Goal: Task Accomplishment & Management: Use online tool/utility

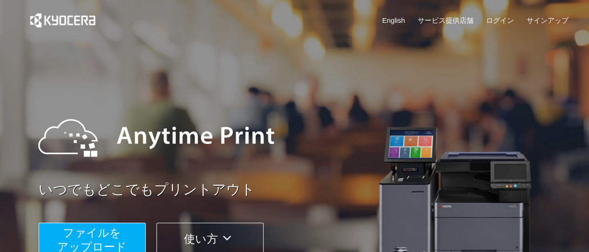
scroll to position [131, 0]
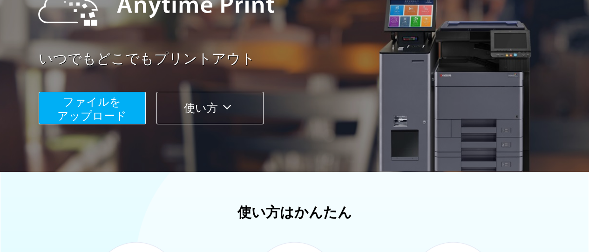
click at [195, 106] on button "使い方" at bounding box center [209, 108] width 107 height 33
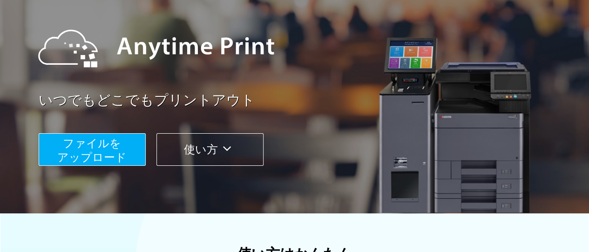
scroll to position [89, 0]
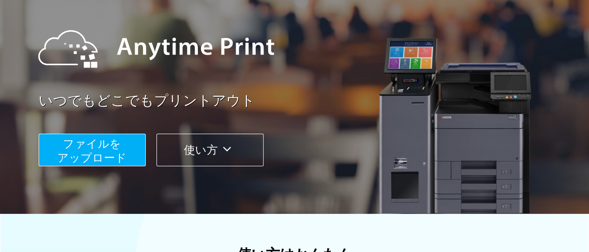
click at [111, 150] on span "ファイルを ​​アップロード" at bounding box center [91, 150] width 69 height 27
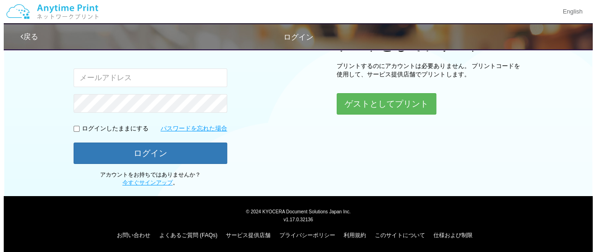
scroll to position [110, 0]
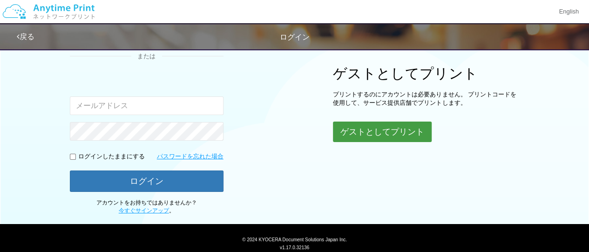
click at [362, 130] on button "ゲストとしてプリント" at bounding box center [382, 131] width 99 height 20
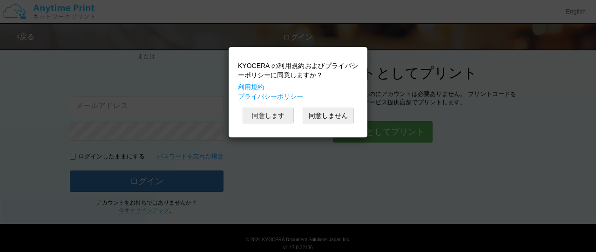
click at [273, 114] on button "同意します" at bounding box center [267, 115] width 51 height 16
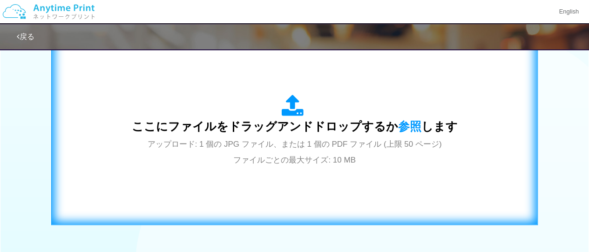
scroll to position [317, 0]
click at [399, 127] on span "参照" at bounding box center [409, 125] width 23 height 13
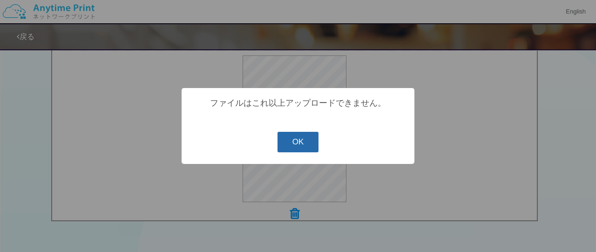
click at [308, 143] on button "OK" at bounding box center [297, 142] width 41 height 20
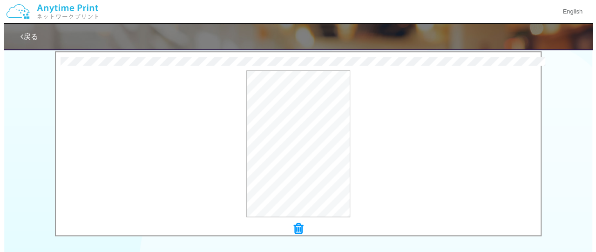
scroll to position [301, 0]
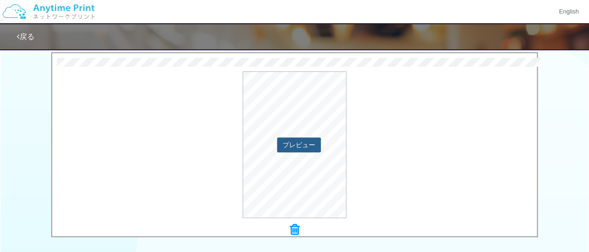
click at [300, 143] on button "プレビュー" at bounding box center [299, 144] width 44 height 15
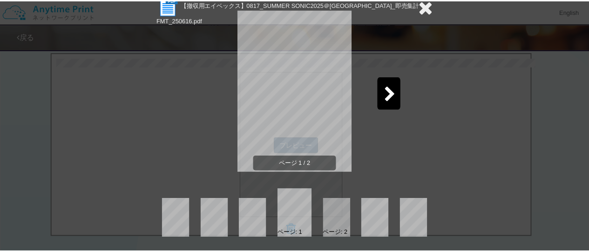
scroll to position [0, 0]
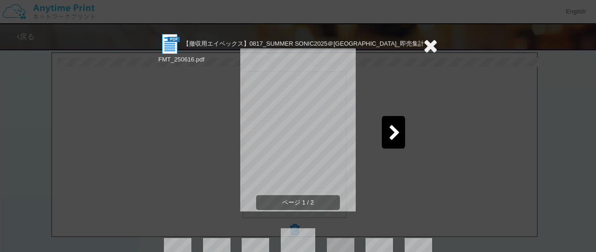
click at [389, 132] on icon at bounding box center [395, 133] width 12 height 16
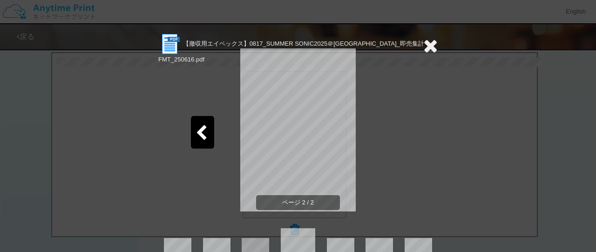
click at [389, 132] on div "ページ 2 / 2" at bounding box center [297, 137] width 279 height 163
click at [196, 134] on icon at bounding box center [201, 133] width 12 height 16
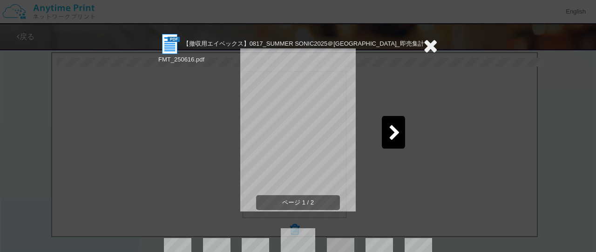
click at [423, 52] on icon at bounding box center [430, 45] width 14 height 19
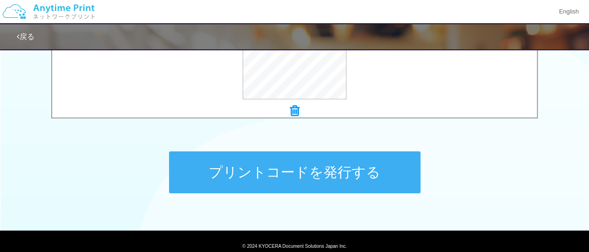
scroll to position [422, 0]
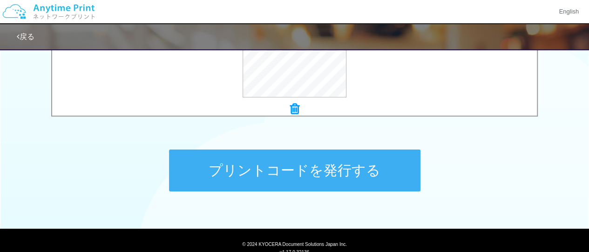
click at [293, 107] on icon at bounding box center [294, 109] width 9 height 12
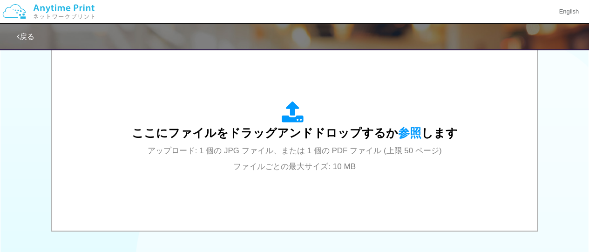
scroll to position [309, 0]
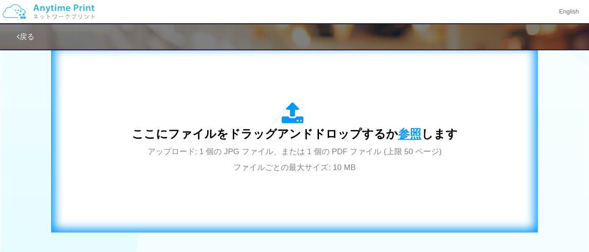
click at [403, 131] on span "参照" at bounding box center [409, 133] width 23 height 13
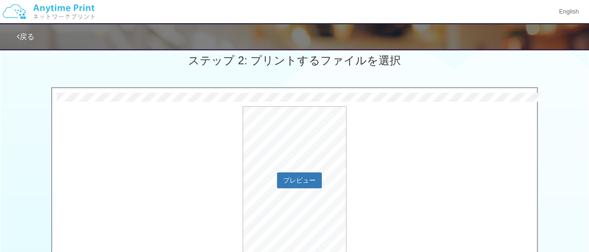
scroll to position [282, 0]
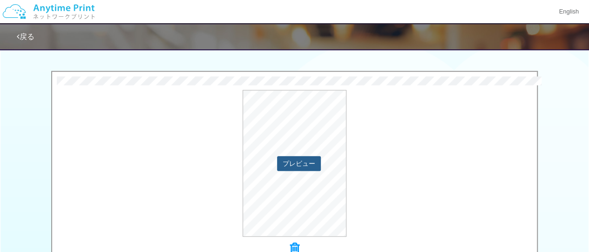
click at [294, 162] on button "プレビュー" at bounding box center [299, 163] width 44 height 15
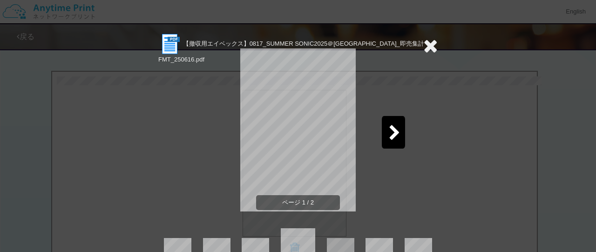
click at [382, 141] on div at bounding box center [393, 132] width 23 height 33
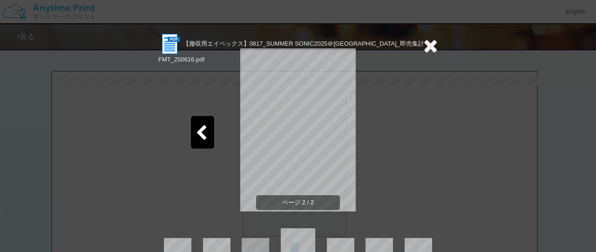
click at [197, 135] on icon at bounding box center [201, 133] width 12 height 16
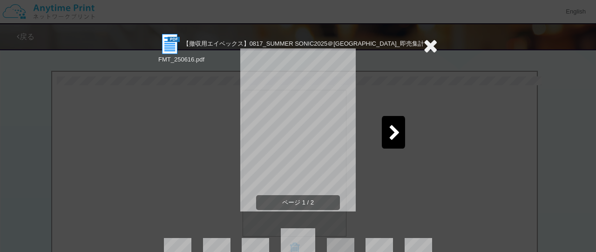
click at [427, 49] on icon at bounding box center [430, 45] width 14 height 19
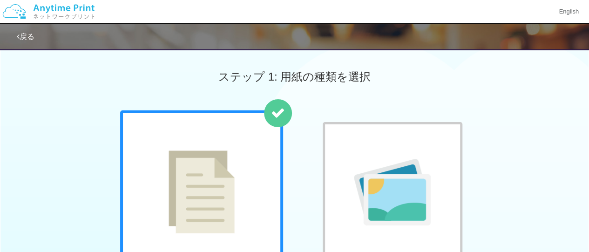
scroll to position [0, 0]
click at [30, 35] on link "戻る" at bounding box center [26, 37] width 18 height 8
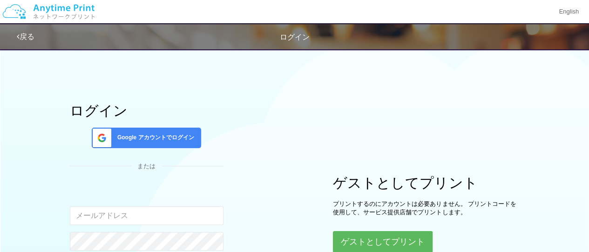
scroll to position [110, 0]
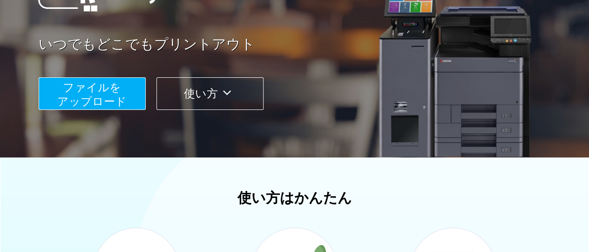
scroll to position [146, 0]
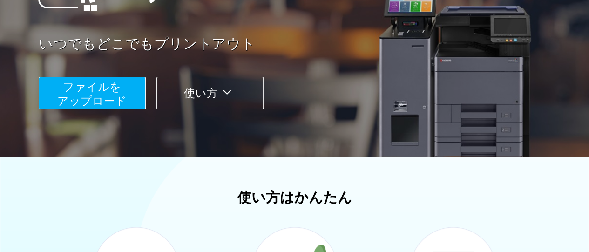
click at [101, 93] on span "ファイルを ​​アップロード" at bounding box center [91, 93] width 69 height 27
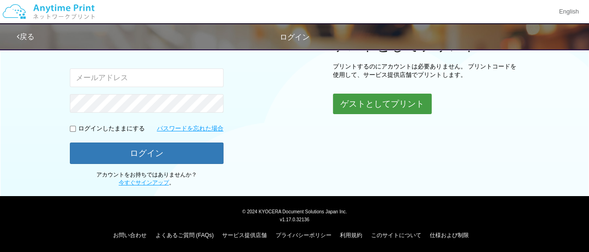
click at [361, 98] on button "ゲストとしてプリント" at bounding box center [382, 104] width 99 height 20
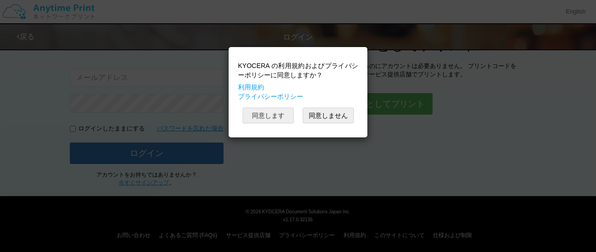
click at [277, 110] on button "同意します" at bounding box center [267, 115] width 51 height 16
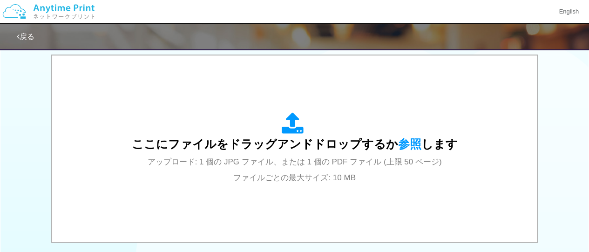
scroll to position [274, 0]
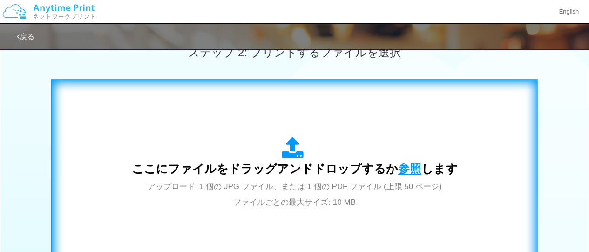
click at [404, 164] on span "参照" at bounding box center [409, 168] width 23 height 13
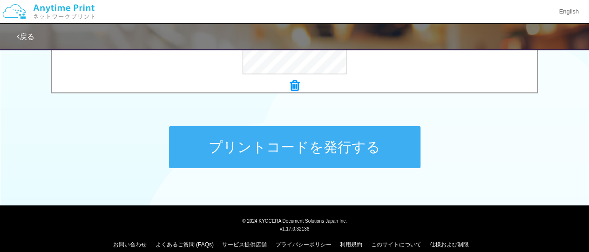
scroll to position [456, 0]
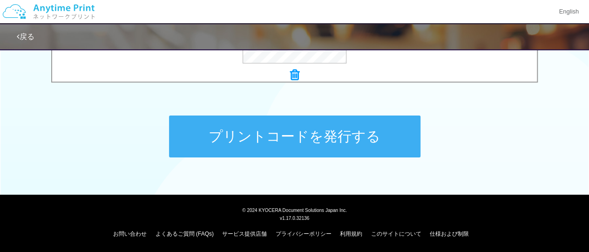
click at [274, 143] on button "プリントコードを発行する" at bounding box center [294, 136] width 251 height 42
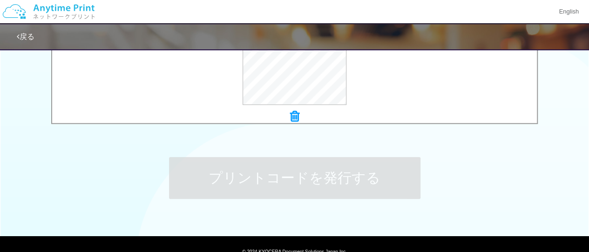
scroll to position [0, 0]
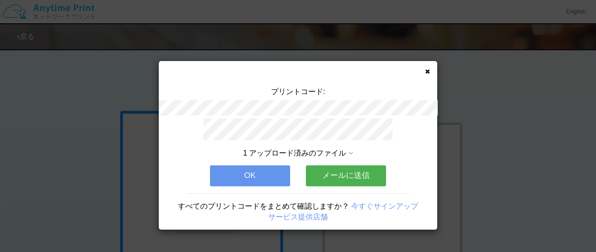
click at [352, 149] on icon at bounding box center [350, 152] width 5 height 7
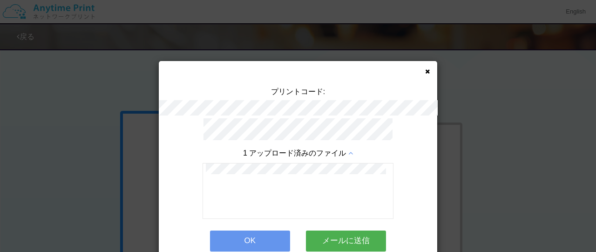
click at [352, 148] on div "1 アップロード済みのファイル" at bounding box center [298, 183] width 195 height 71
click at [348, 149] on icon at bounding box center [350, 152] width 5 height 7
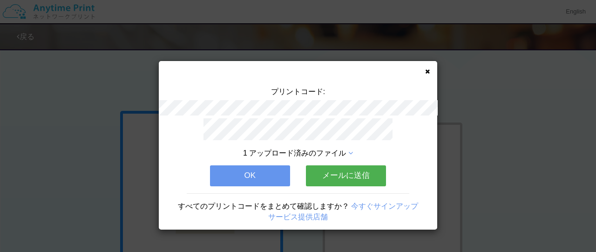
click at [265, 175] on button "OK" at bounding box center [250, 175] width 80 height 20
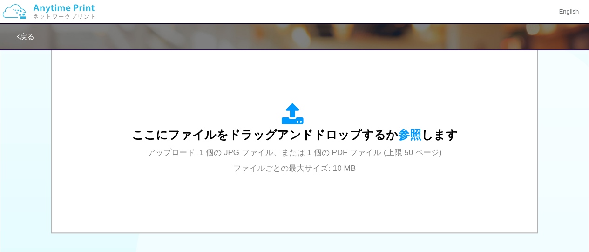
scroll to position [309, 0]
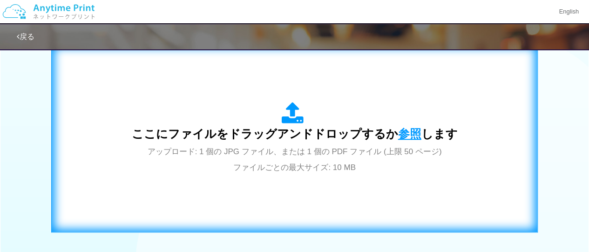
click at [403, 131] on span "参照" at bounding box center [409, 133] width 23 height 13
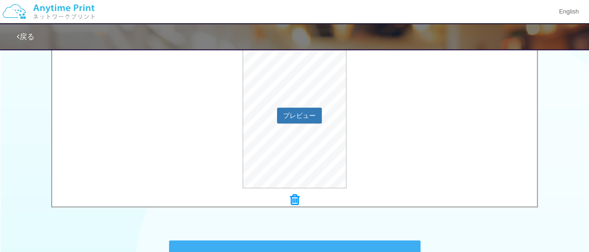
scroll to position [314, 0]
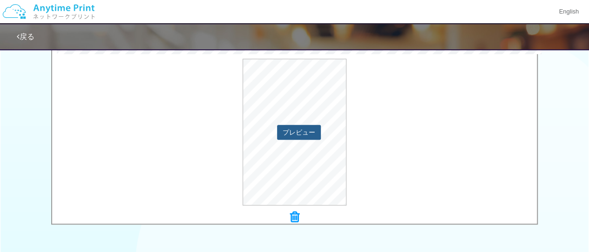
click at [304, 128] on button "プレビュー" at bounding box center [299, 132] width 44 height 15
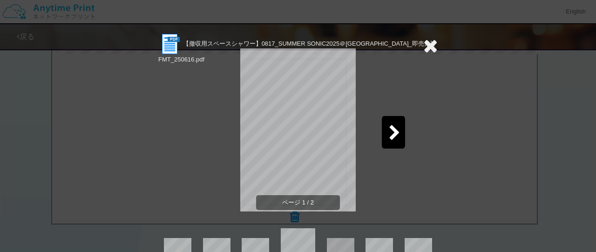
click at [389, 134] on icon at bounding box center [395, 133] width 12 height 16
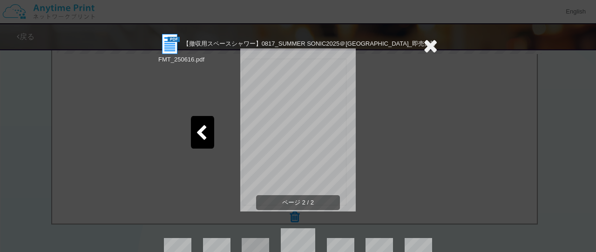
click at [195, 133] on icon at bounding box center [201, 133] width 12 height 16
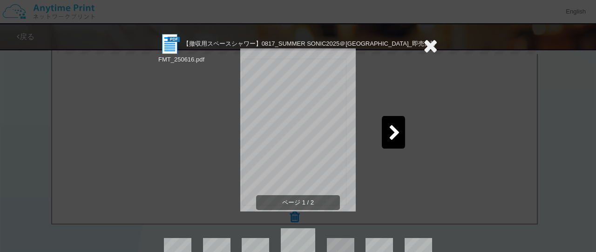
click at [423, 47] on icon at bounding box center [430, 45] width 14 height 19
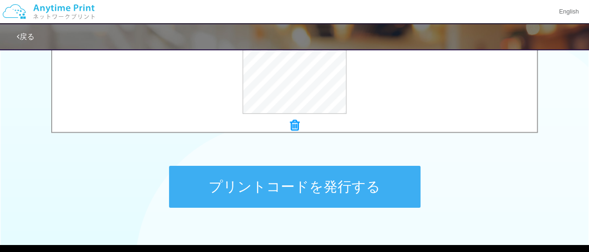
scroll to position [407, 0]
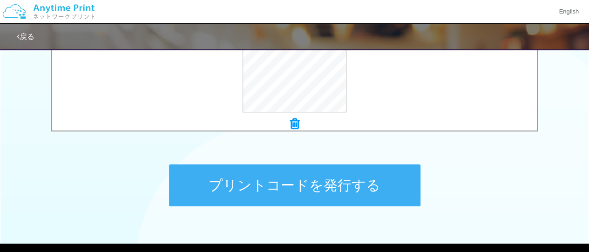
click at [272, 184] on button "プリントコードを発行する" at bounding box center [294, 185] width 251 height 42
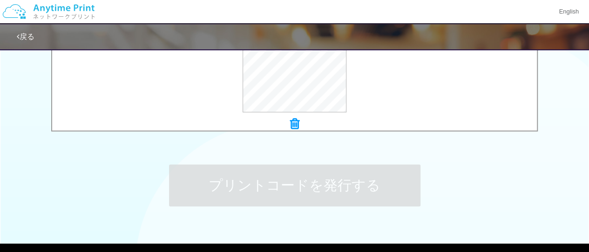
scroll to position [0, 0]
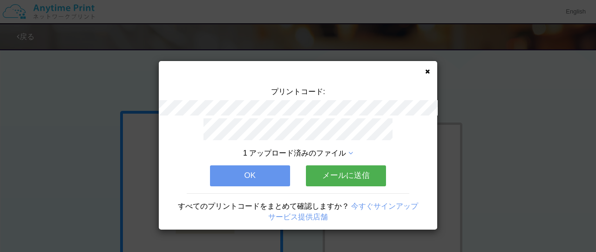
click at [265, 173] on button "OK" at bounding box center [250, 175] width 80 height 20
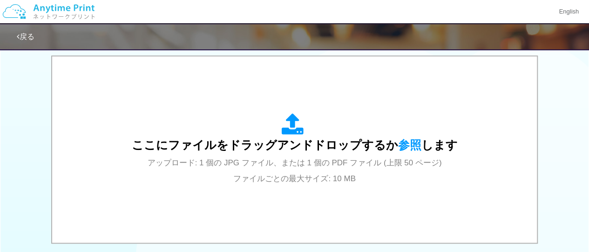
scroll to position [296, 0]
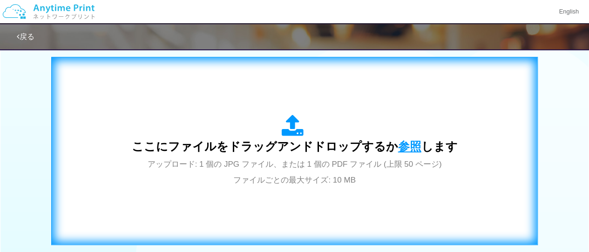
click at [409, 143] on span "参照" at bounding box center [409, 146] width 23 height 13
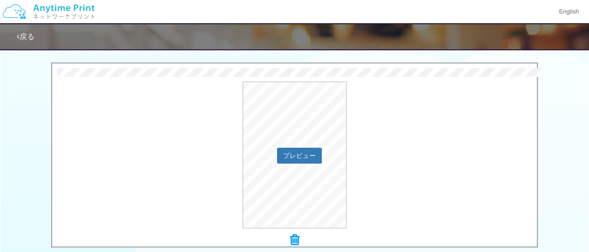
scroll to position [290, 0]
click at [294, 161] on button "プレビュー" at bounding box center [299, 155] width 44 height 15
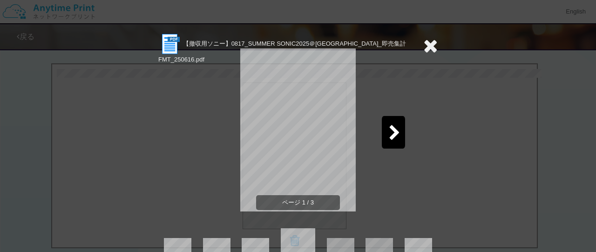
click at [383, 130] on div at bounding box center [393, 132] width 23 height 33
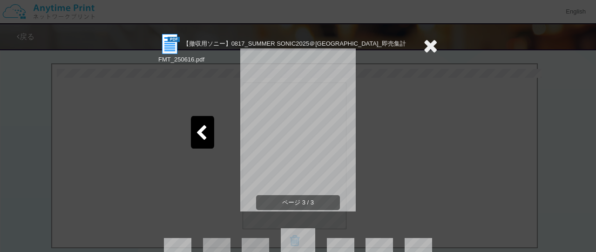
click at [200, 134] on icon at bounding box center [201, 133] width 12 height 16
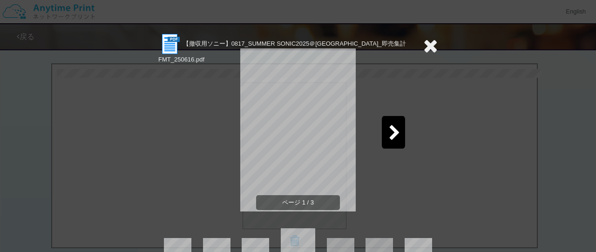
click at [423, 44] on icon at bounding box center [430, 45] width 14 height 19
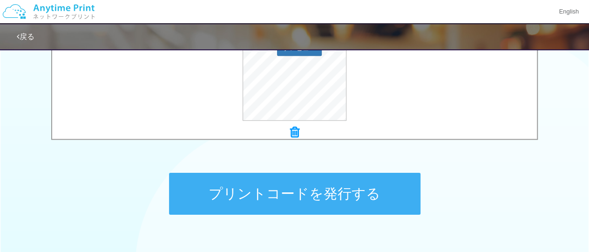
scroll to position [456, 0]
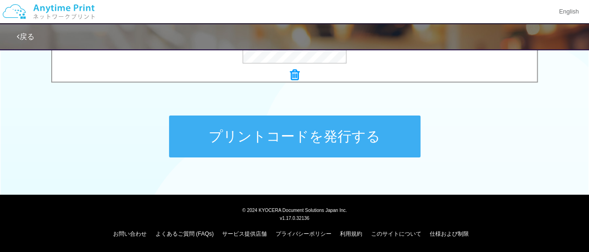
click at [342, 138] on button "プリントコードを発行する" at bounding box center [294, 136] width 251 height 42
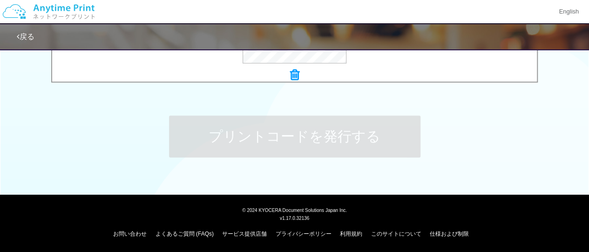
scroll to position [0, 0]
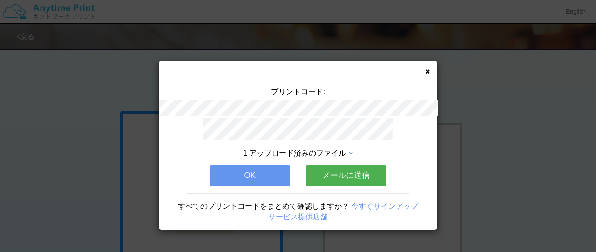
click at [268, 168] on button "OK" at bounding box center [250, 175] width 80 height 20
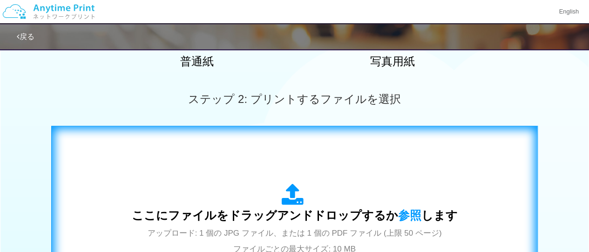
scroll to position [230, 0]
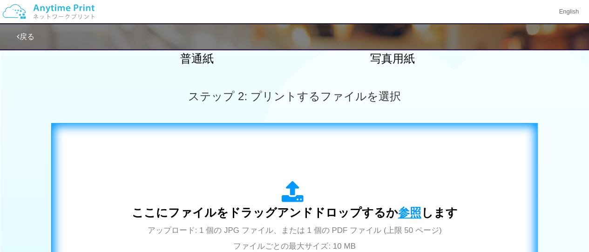
click at [403, 210] on span "参照" at bounding box center [409, 212] width 23 height 13
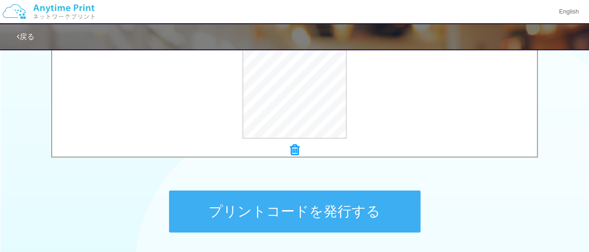
scroll to position [383, 0]
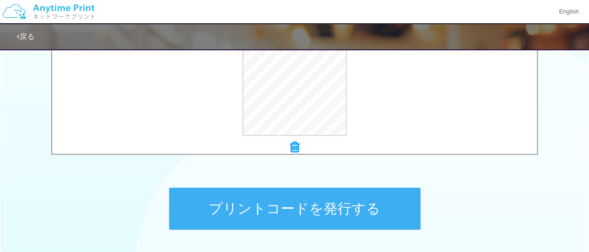
click at [324, 201] on button "プリントコードを発行する" at bounding box center [294, 209] width 251 height 42
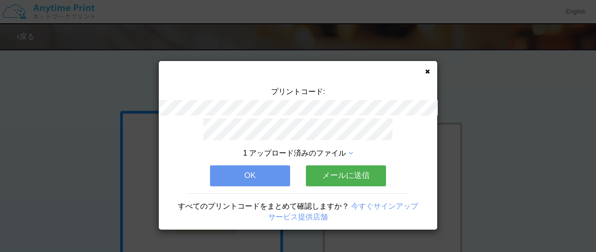
click at [426, 72] on icon at bounding box center [427, 71] width 5 height 6
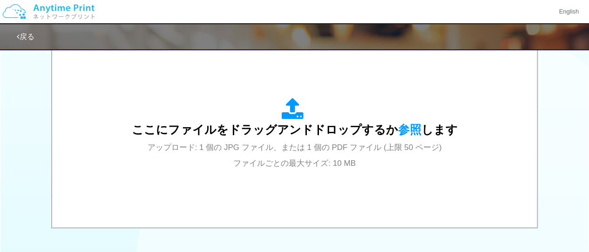
scroll to position [314, 0]
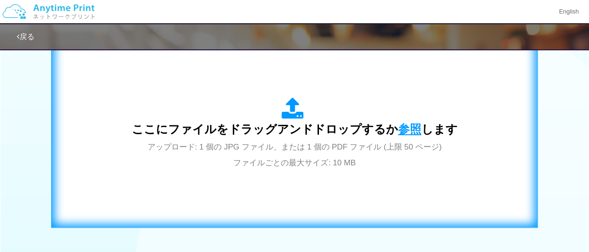
click at [402, 130] on span "参照" at bounding box center [409, 128] width 23 height 13
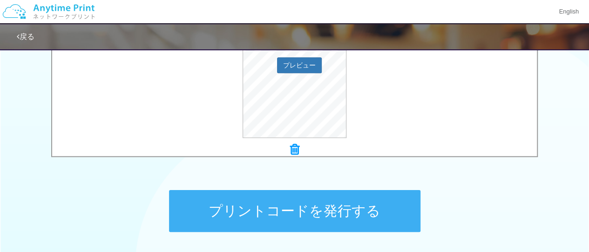
scroll to position [383, 0]
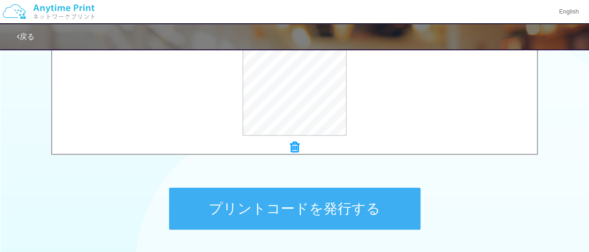
click at [333, 211] on button "プリントコードを発行する" at bounding box center [294, 209] width 251 height 42
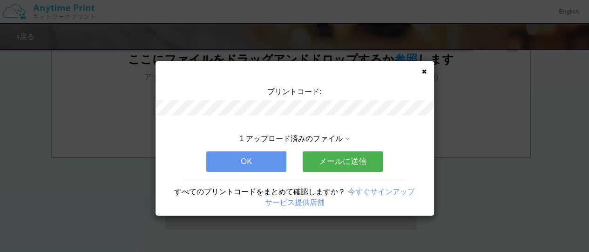
scroll to position [0, 0]
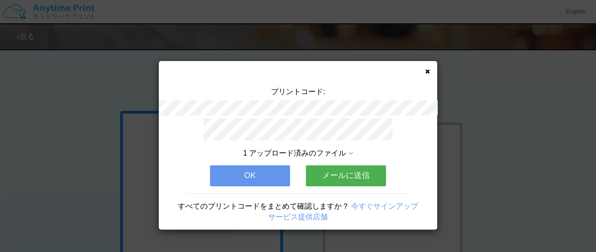
click at [427, 68] on icon at bounding box center [427, 71] width 5 height 6
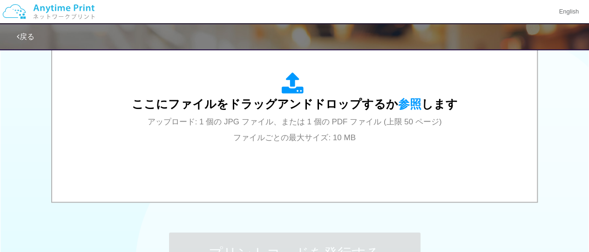
scroll to position [335, 0]
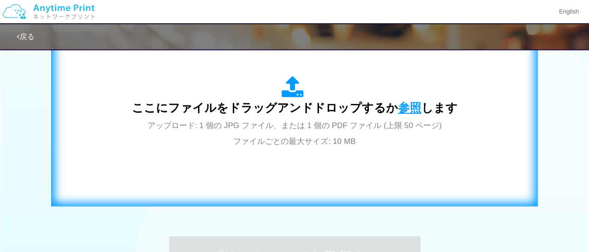
click at [411, 104] on span "参照" at bounding box center [409, 107] width 23 height 13
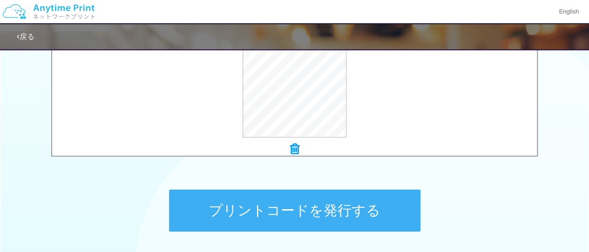
scroll to position [382, 0]
click at [330, 205] on button "プリントコードを発行する" at bounding box center [294, 210] width 251 height 42
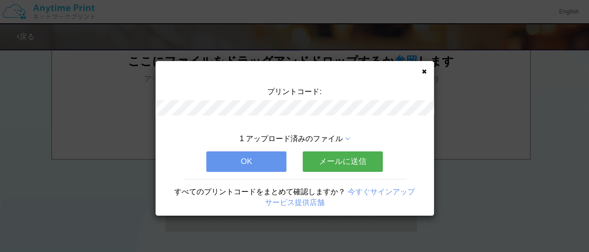
scroll to position [0, 0]
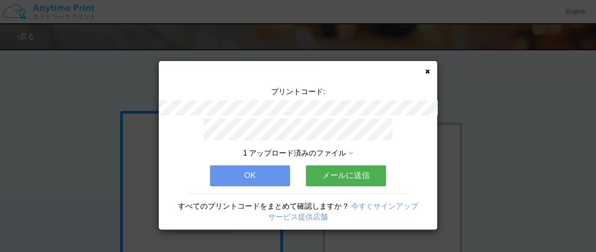
click at [266, 175] on button "OK" at bounding box center [250, 175] width 80 height 20
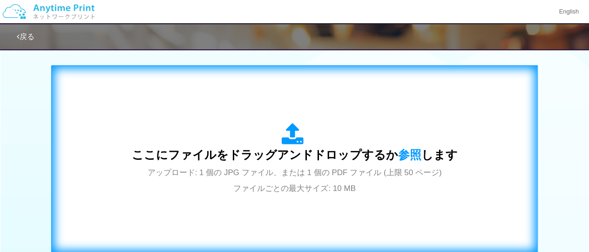
scroll to position [288, 0]
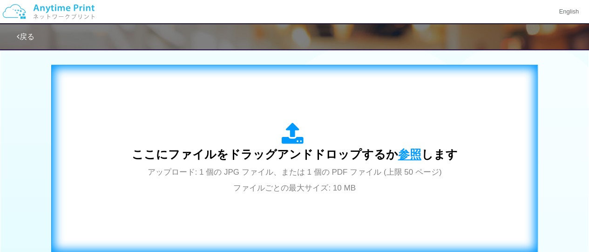
click at [402, 155] on span "参照" at bounding box center [409, 153] width 23 height 13
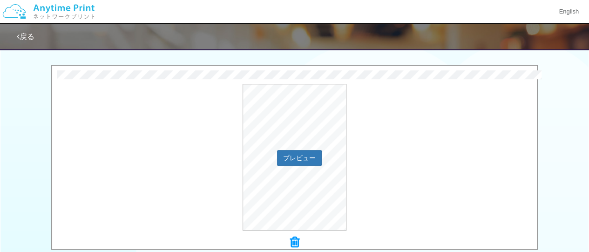
scroll to position [456, 0]
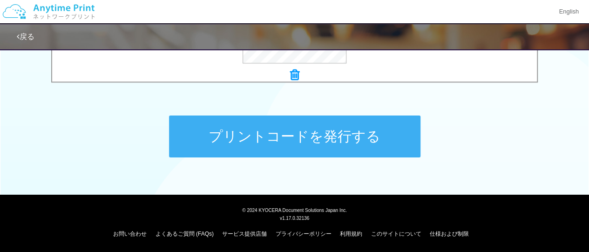
click at [279, 134] on button "プリントコードを発行する" at bounding box center [294, 136] width 251 height 42
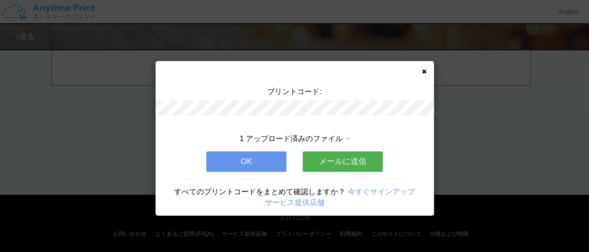
scroll to position [0, 0]
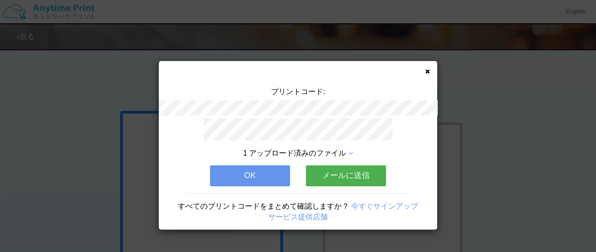
click at [234, 169] on button "OK" at bounding box center [250, 175] width 80 height 20
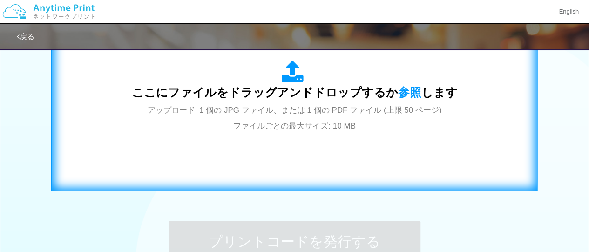
scroll to position [351, 0]
click at [409, 90] on span "参照" at bounding box center [409, 91] width 23 height 13
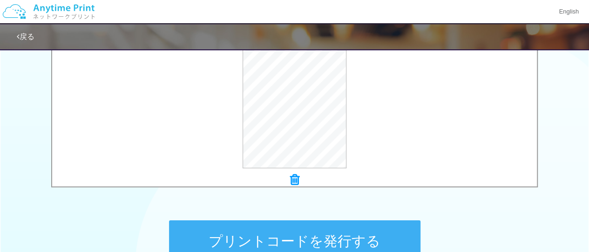
click at [260, 230] on button "プリントコードを発行する" at bounding box center [294, 241] width 251 height 42
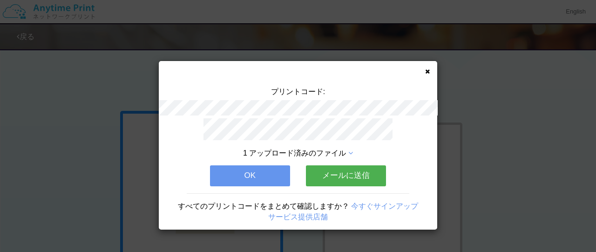
click at [262, 172] on button "OK" at bounding box center [250, 175] width 80 height 20
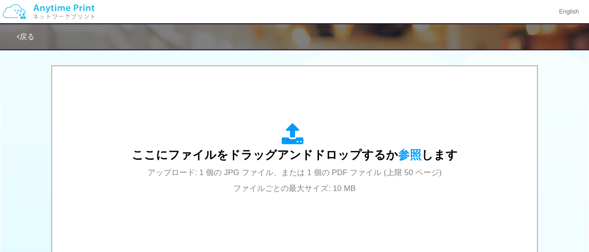
scroll to position [288, 0]
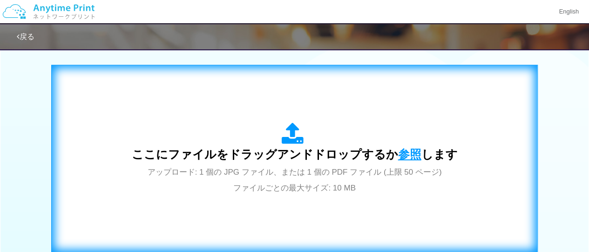
click at [400, 155] on span "参照" at bounding box center [409, 153] width 23 height 13
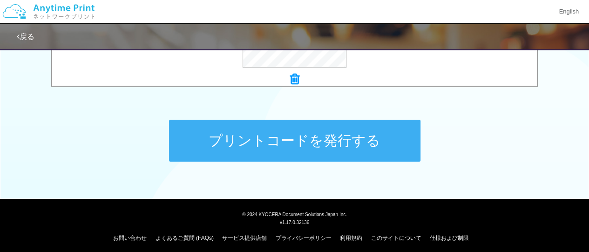
scroll to position [456, 0]
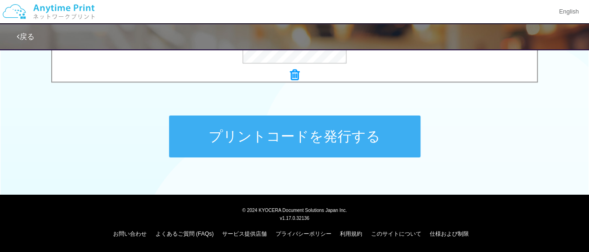
click at [264, 141] on button "プリントコードを発行する" at bounding box center [294, 136] width 251 height 42
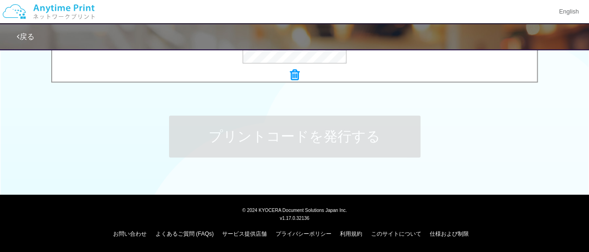
scroll to position [0, 0]
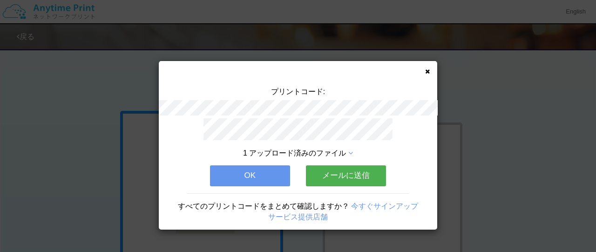
click at [265, 169] on button "OK" at bounding box center [250, 175] width 80 height 20
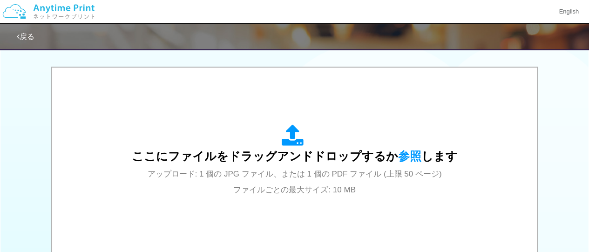
scroll to position [287, 0]
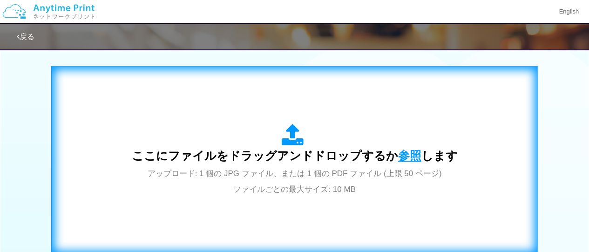
click at [402, 158] on span "参照" at bounding box center [409, 155] width 23 height 13
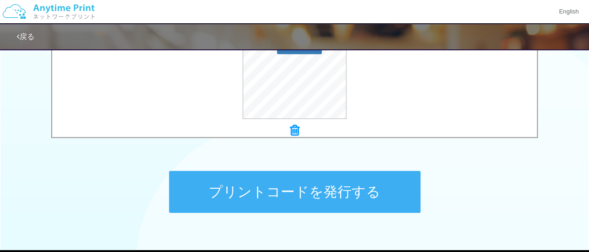
scroll to position [402, 0]
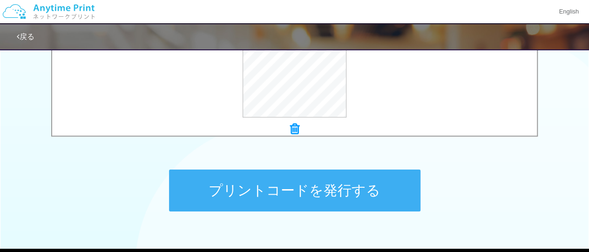
click at [253, 184] on button "プリントコードを発行する" at bounding box center [294, 190] width 251 height 42
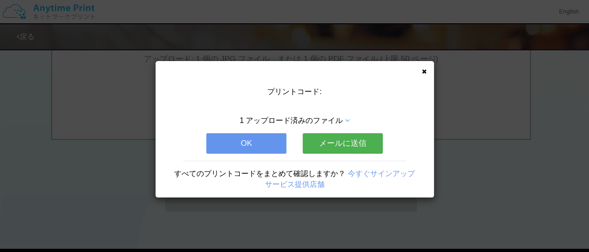
scroll to position [0, 0]
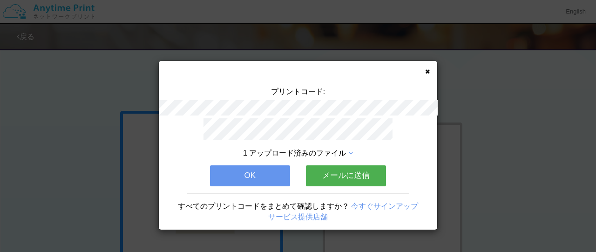
click at [262, 168] on button "OK" at bounding box center [250, 175] width 80 height 20
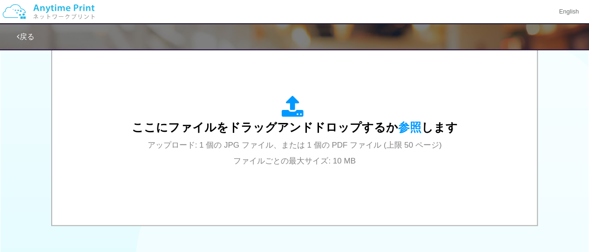
scroll to position [301, 0]
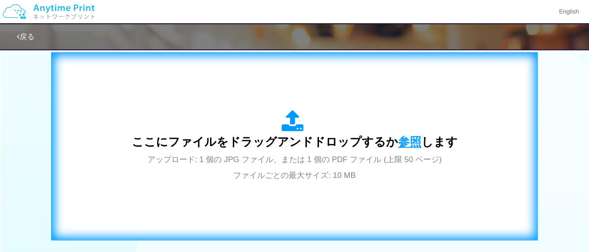
click at [404, 138] on span "参照" at bounding box center [409, 141] width 23 height 13
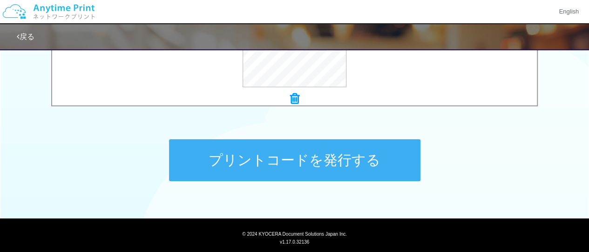
scroll to position [432, 0]
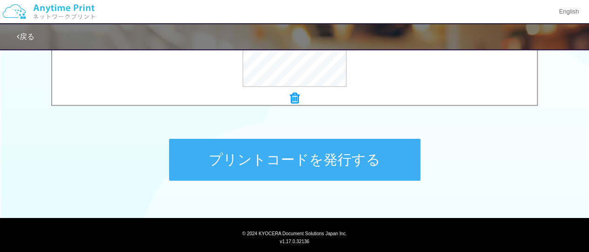
click at [291, 166] on button "プリントコードを発行する" at bounding box center [294, 160] width 251 height 42
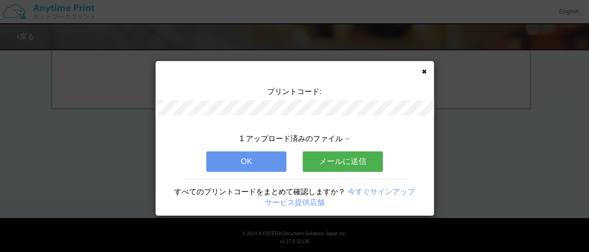
scroll to position [0, 0]
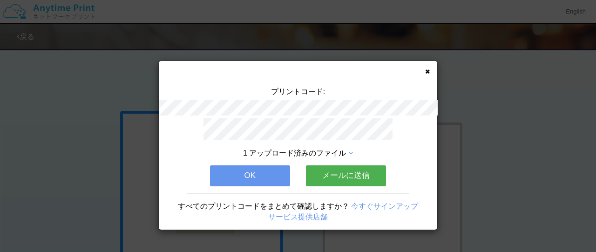
click at [269, 168] on button "OK" at bounding box center [250, 175] width 80 height 20
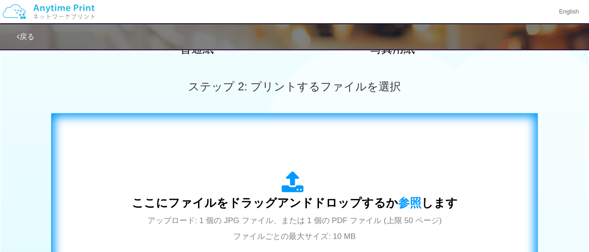
scroll to position [240, 0]
click at [407, 199] on span "参照" at bounding box center [409, 202] width 23 height 13
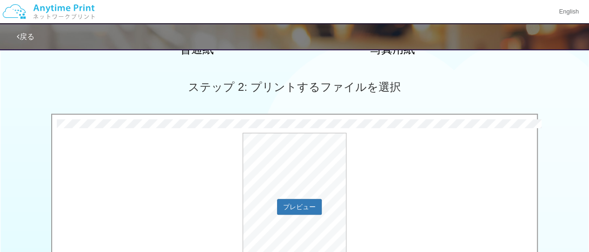
scroll to position [361, 0]
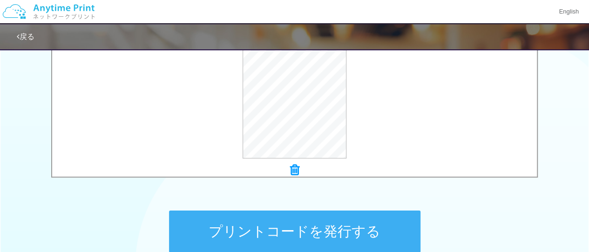
click at [335, 224] on button "プリントコードを発行する" at bounding box center [294, 231] width 251 height 42
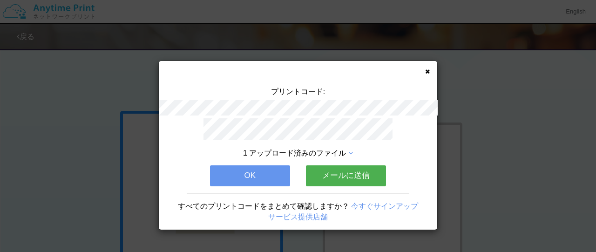
click at [267, 173] on button "OK" at bounding box center [250, 175] width 80 height 20
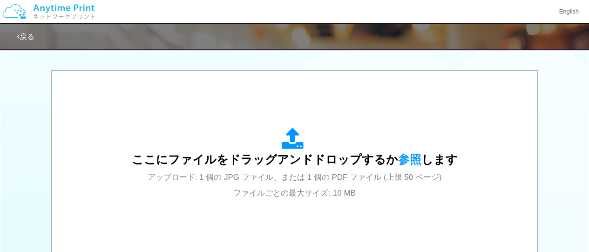
scroll to position [285, 0]
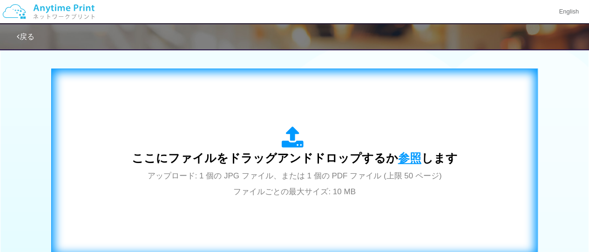
click at [411, 161] on span "参照" at bounding box center [409, 157] width 23 height 13
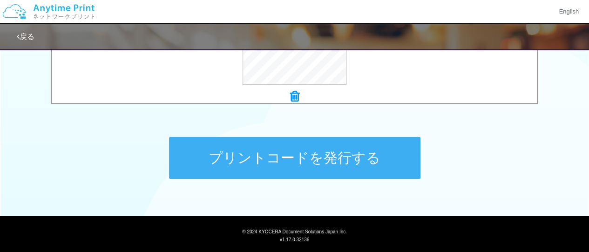
scroll to position [435, 0]
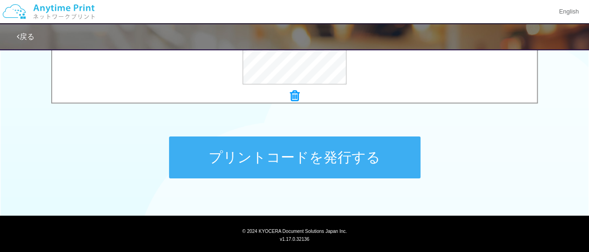
click at [270, 156] on button "プリントコードを発行する" at bounding box center [294, 157] width 251 height 42
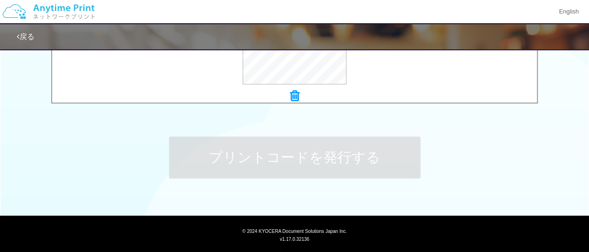
scroll to position [0, 0]
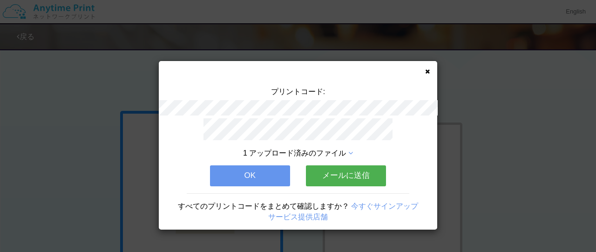
click at [248, 169] on button "OK" at bounding box center [250, 175] width 80 height 20
